Goal: Task Accomplishment & Management: Use online tool/utility

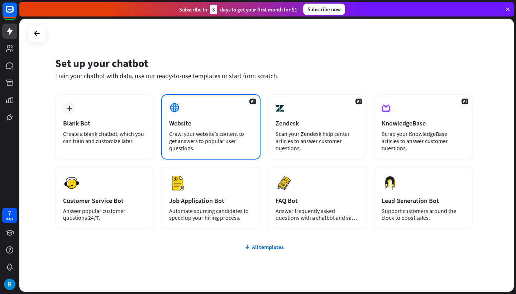
click at [193, 126] on div "Website" at bounding box center [210, 123] width 83 height 8
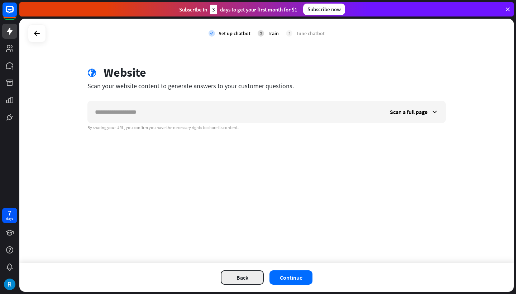
click at [248, 280] on button "Back" at bounding box center [242, 277] width 43 height 14
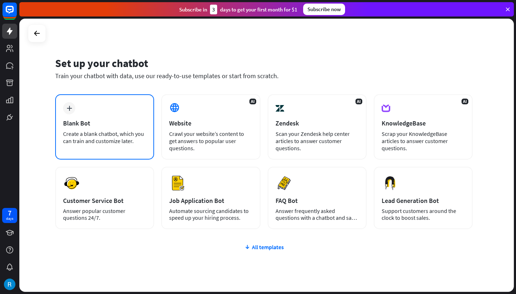
click at [124, 130] on div "plus Blank Bot Create a blank chatbot, which you can train and customize later." at bounding box center [104, 126] width 99 height 65
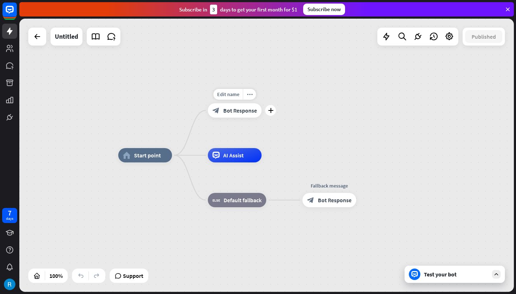
click at [229, 109] on span "Bot Response" at bounding box center [240, 110] width 34 height 7
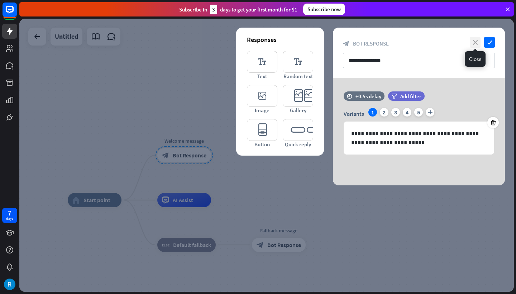
click at [475, 39] on icon "close" at bounding box center [475, 42] width 11 height 11
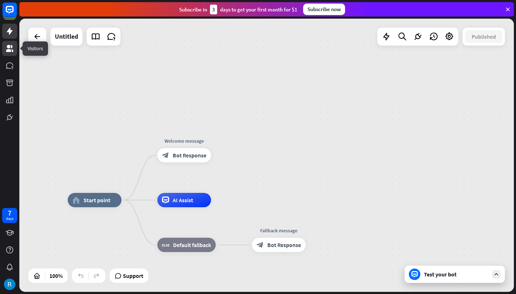
click at [8, 44] on icon at bounding box center [9, 48] width 9 height 9
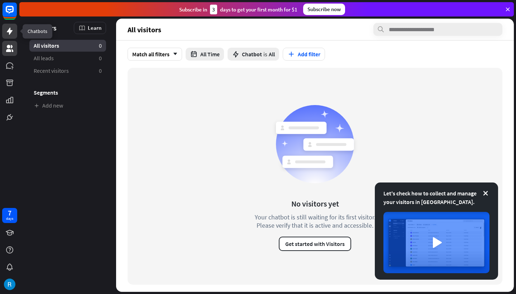
click at [9, 29] on icon at bounding box center [10, 31] width 6 height 7
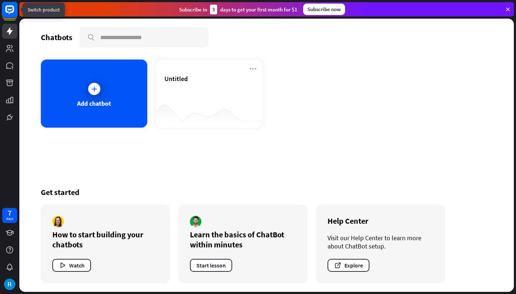
click at [7, 10] on rect at bounding box center [10, 10] width 16 height 16
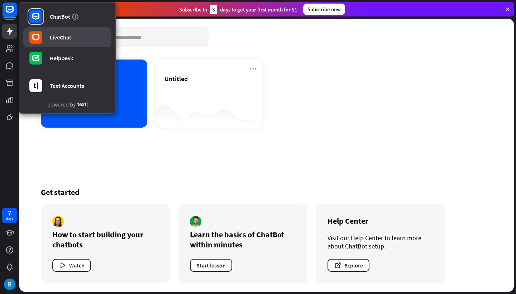
click at [27, 30] on link "LiveChat" at bounding box center [67, 37] width 88 height 20
